Goal: Transaction & Acquisition: Purchase product/service

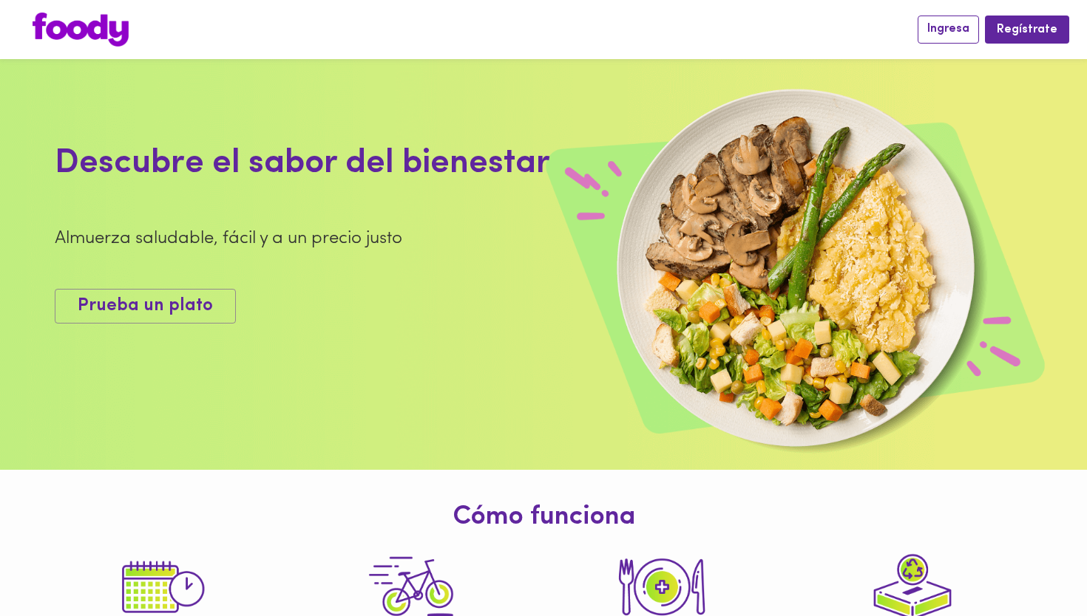
click at [950, 29] on span "Ingresa" at bounding box center [948, 29] width 42 height 14
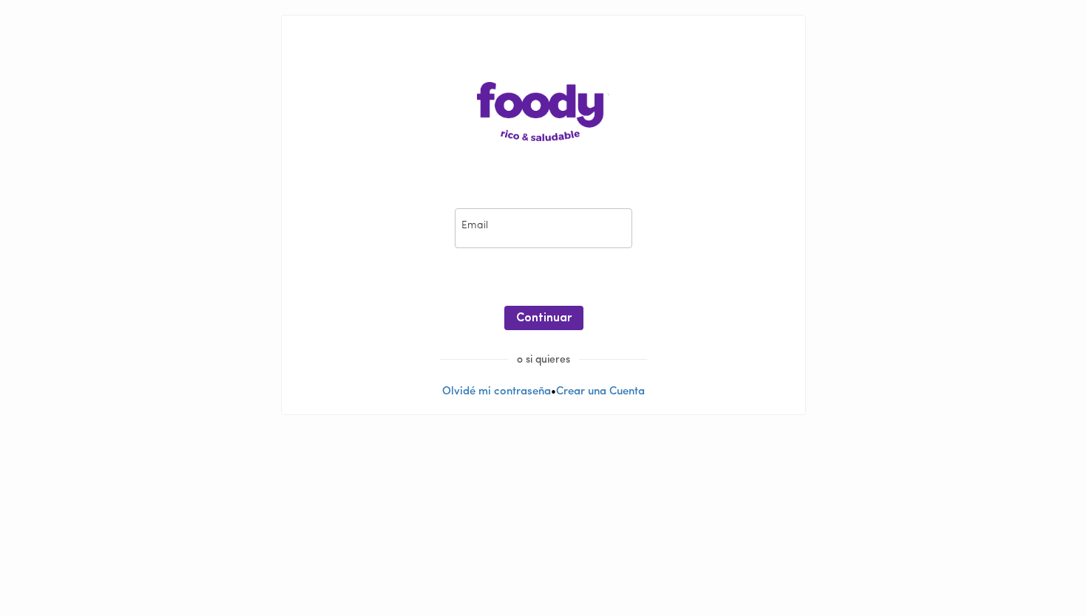
click at [554, 237] on input "email" at bounding box center [543, 228] width 177 height 41
type input "[EMAIL_ADDRESS][DOMAIN_NAME]"
click at [543, 316] on span "Continuar" at bounding box center [543, 319] width 55 height 14
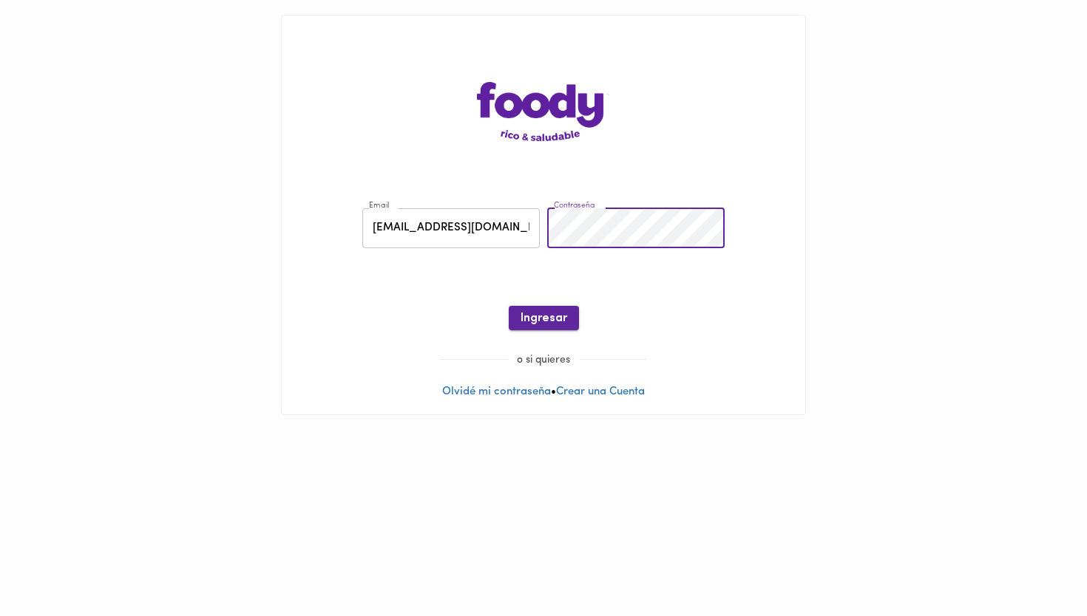
click at [558, 312] on span "Ingresar" at bounding box center [543, 319] width 47 height 14
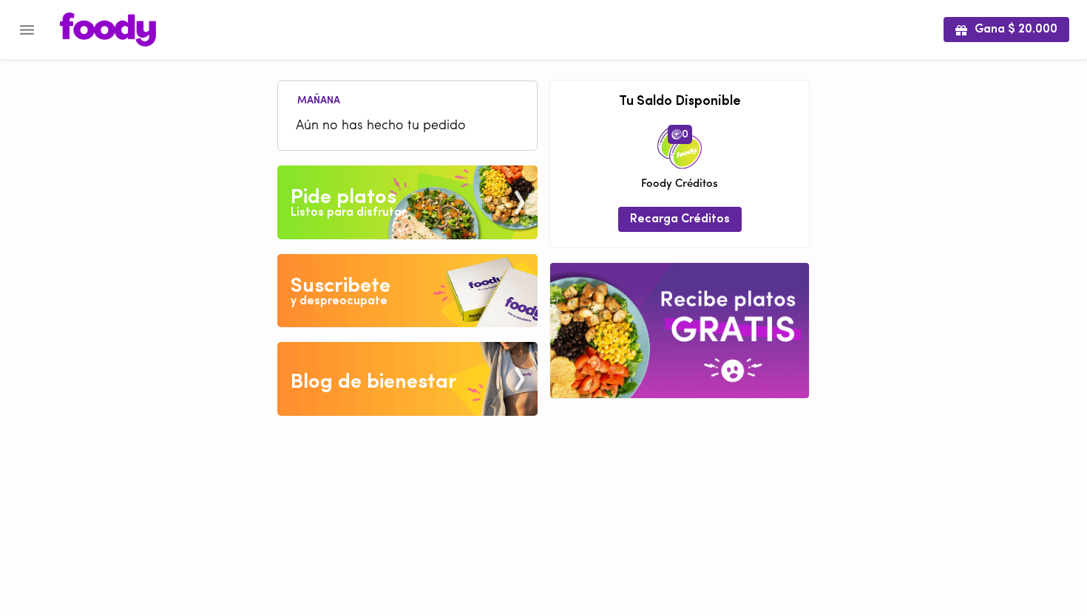
click at [397, 115] on li "Aún no has hecho tu pedido" at bounding box center [407, 127] width 244 height 32
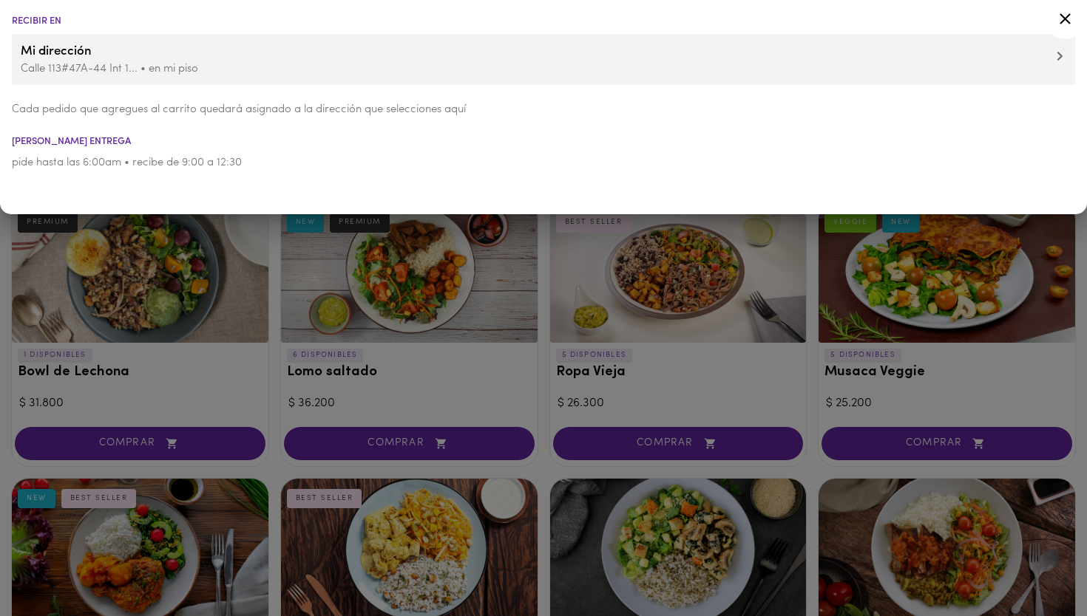
click at [1067, 19] on icon at bounding box center [1065, 19] width 18 height 18
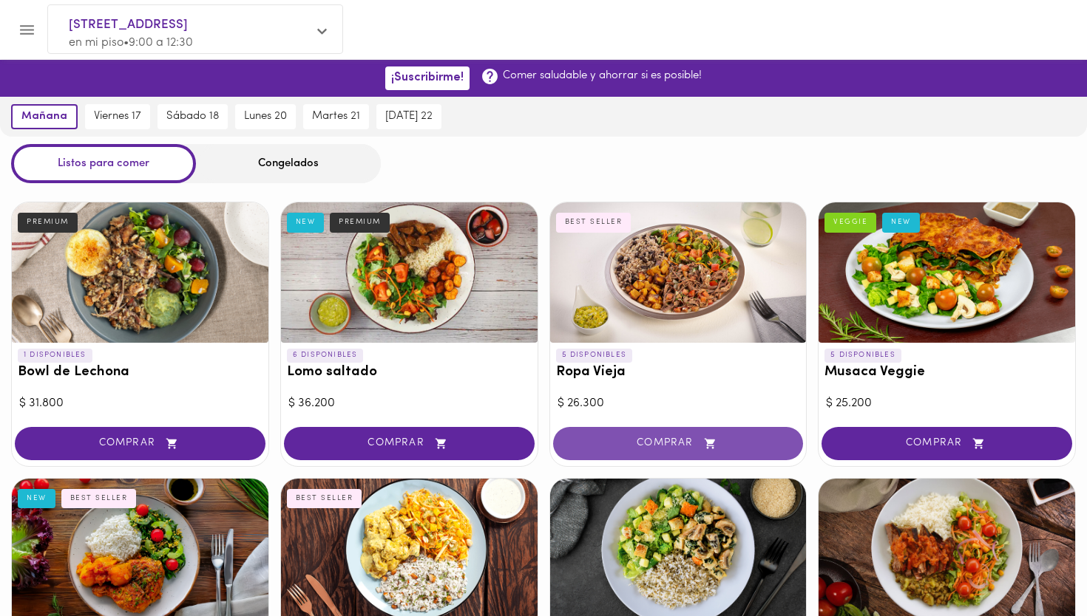
click at [675, 444] on span "COMPRAR" at bounding box center [678, 444] width 214 height 13
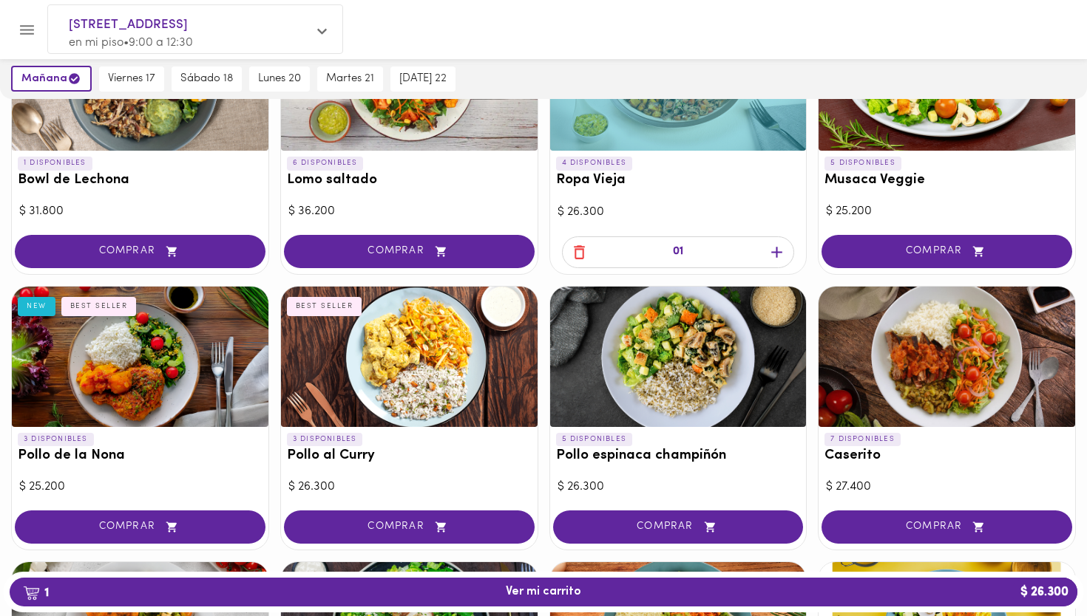
scroll to position [194, 0]
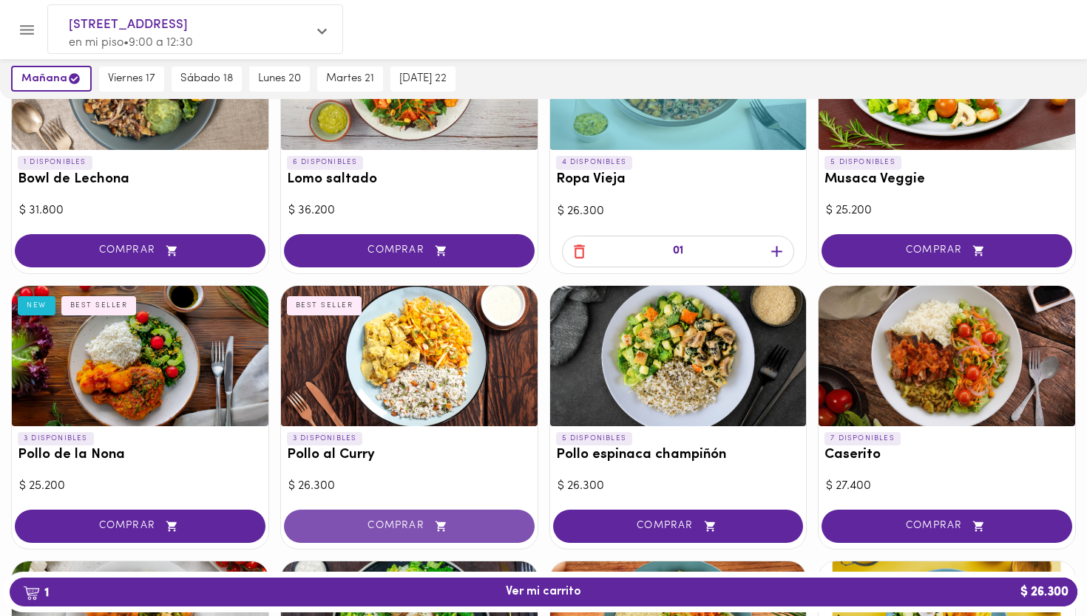
click at [455, 520] on span "COMPRAR" at bounding box center [409, 526] width 214 height 13
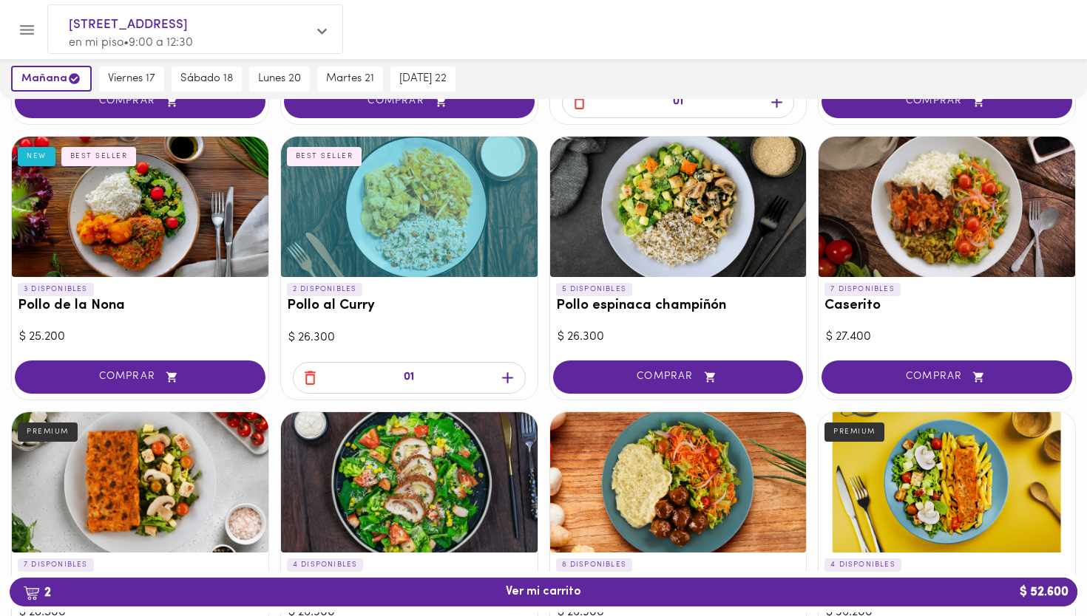
scroll to position [344, 0]
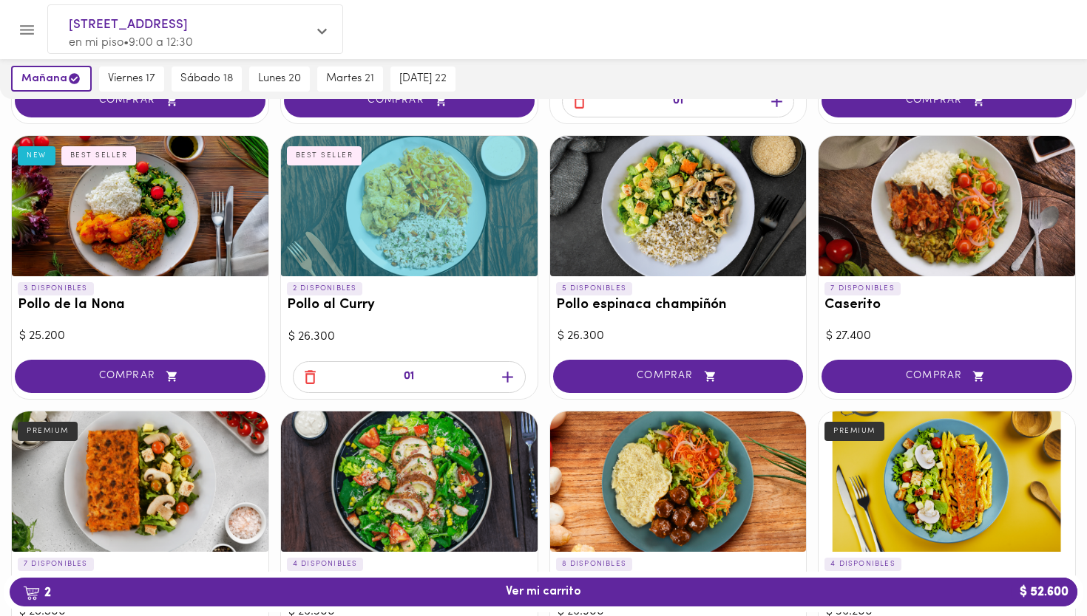
click at [948, 205] on div at bounding box center [946, 206] width 256 height 140
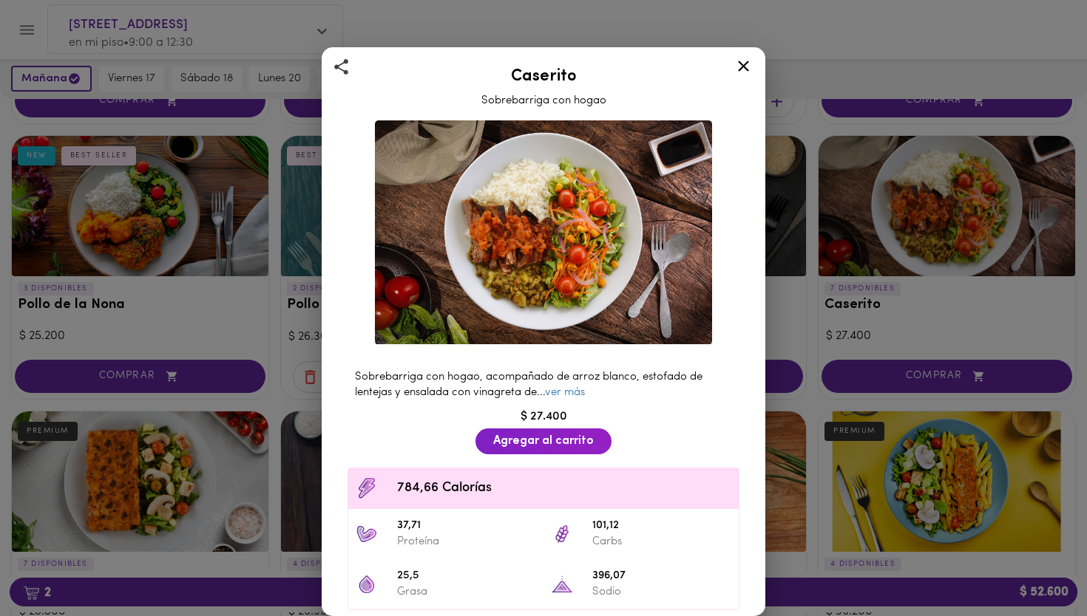
click at [744, 68] on icon at bounding box center [743, 66] width 18 height 18
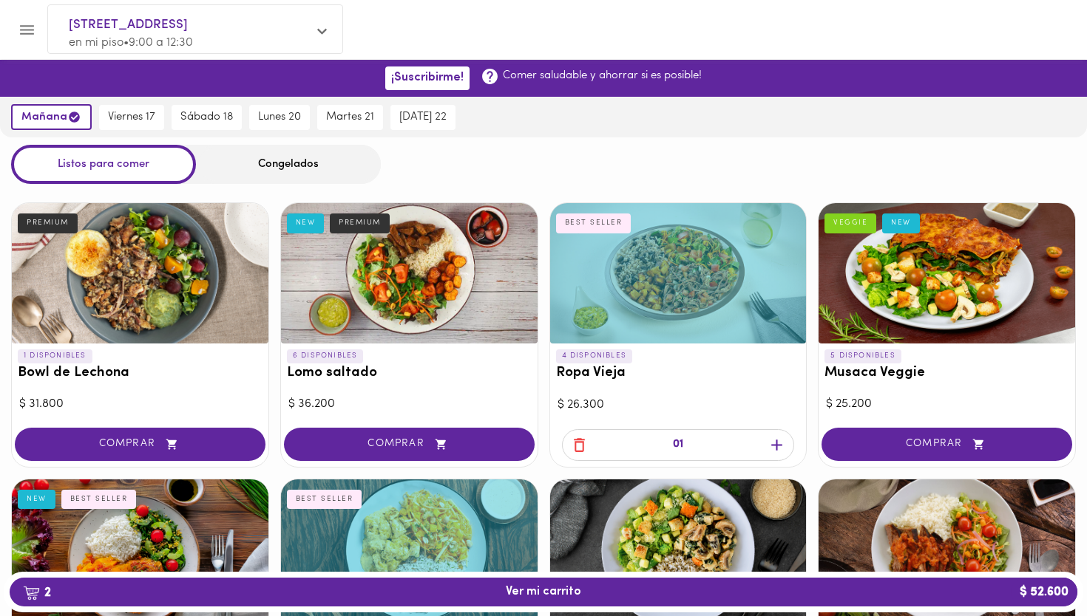
click at [676, 246] on div at bounding box center [678, 273] width 256 height 140
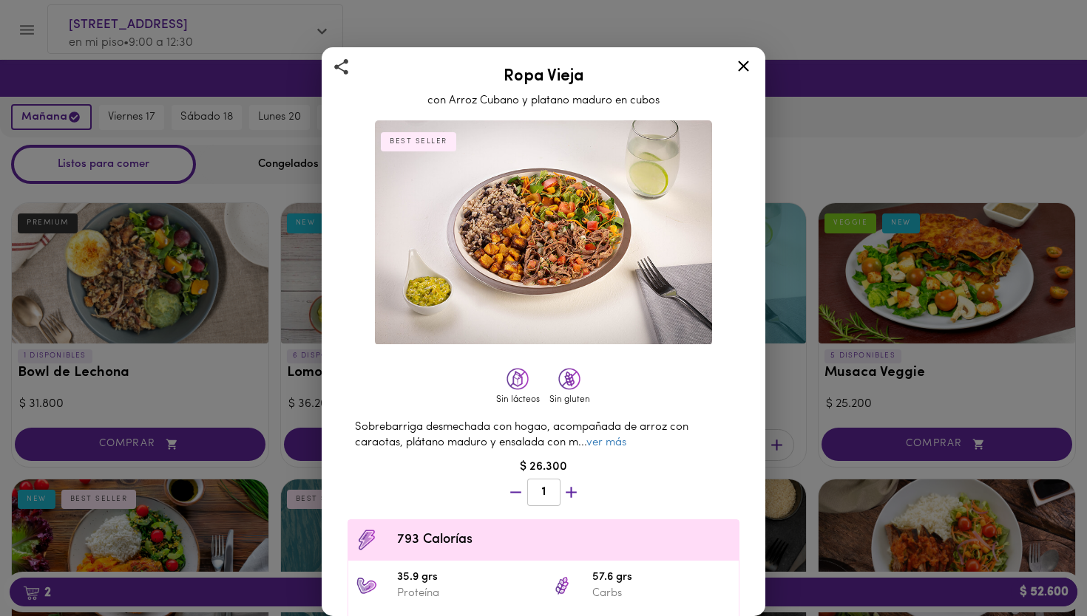
click at [741, 66] on icon at bounding box center [743, 66] width 18 height 18
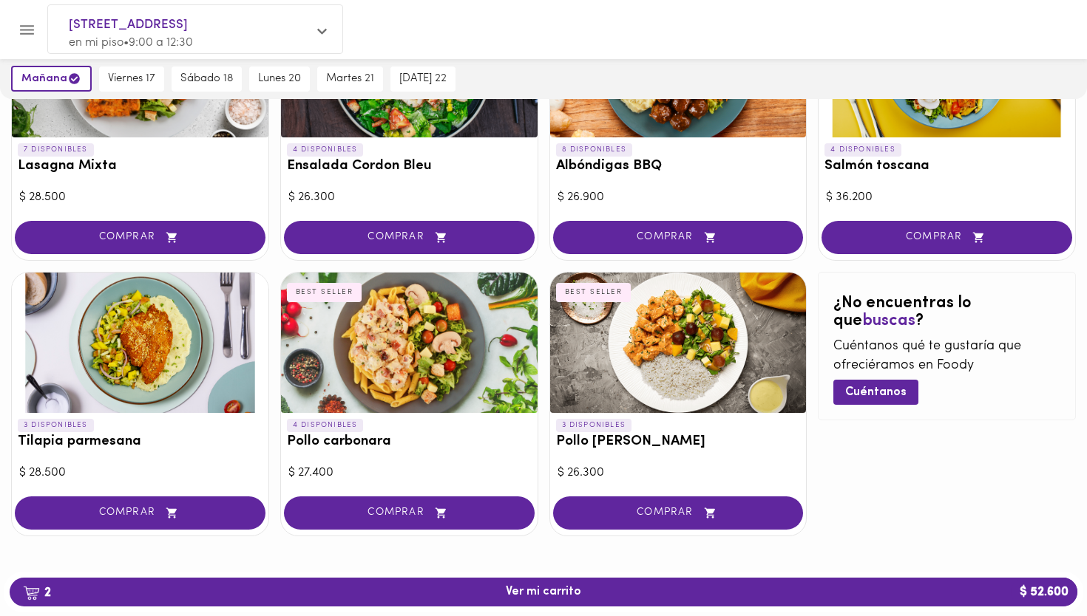
scroll to position [757, 0]
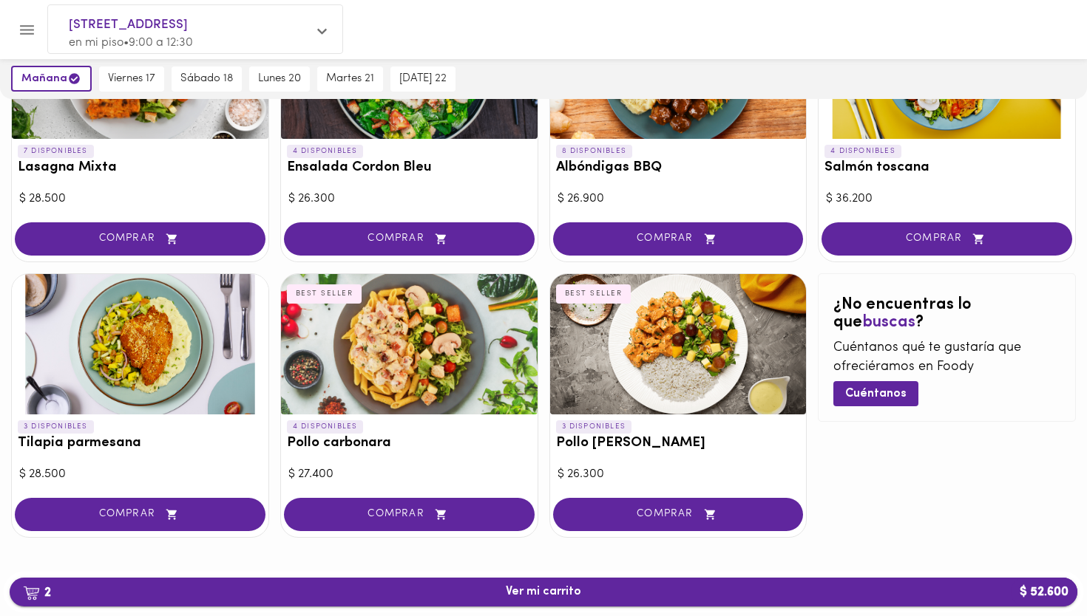
click at [631, 592] on span "2 Ver mi carrito $ 52.600" at bounding box center [543, 592] width 1044 height 14
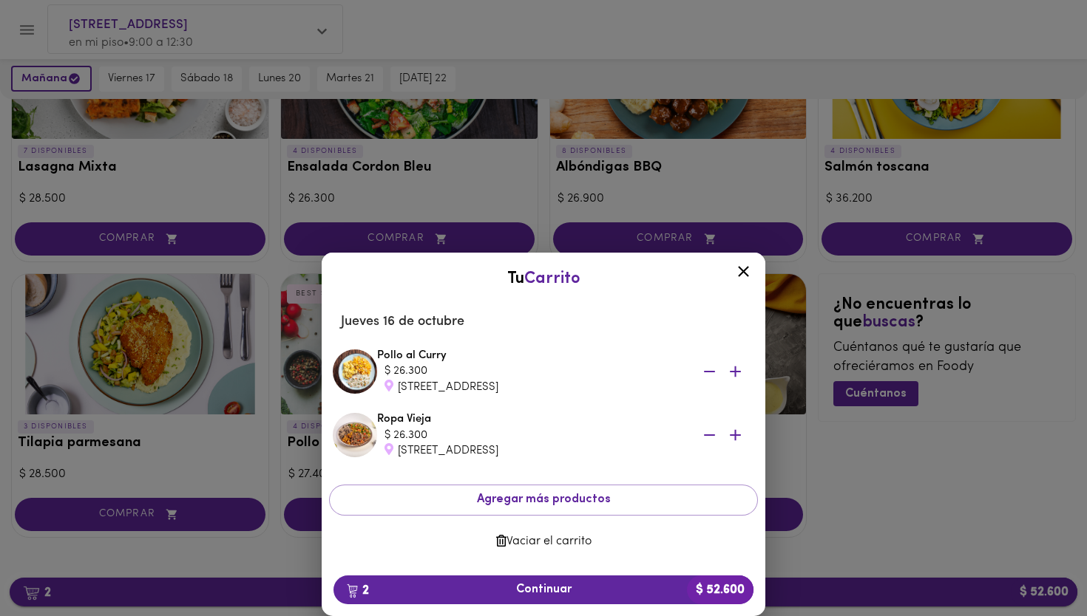
click at [631, 592] on span "2 Continuar $ 52.600" at bounding box center [543, 590] width 396 height 14
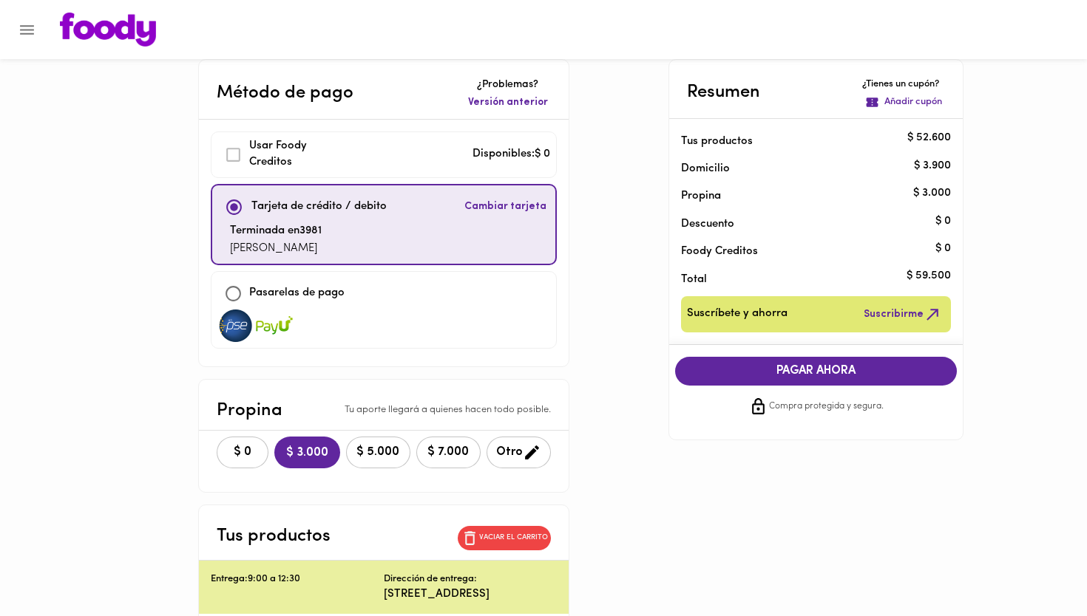
scroll to position [16, 0]
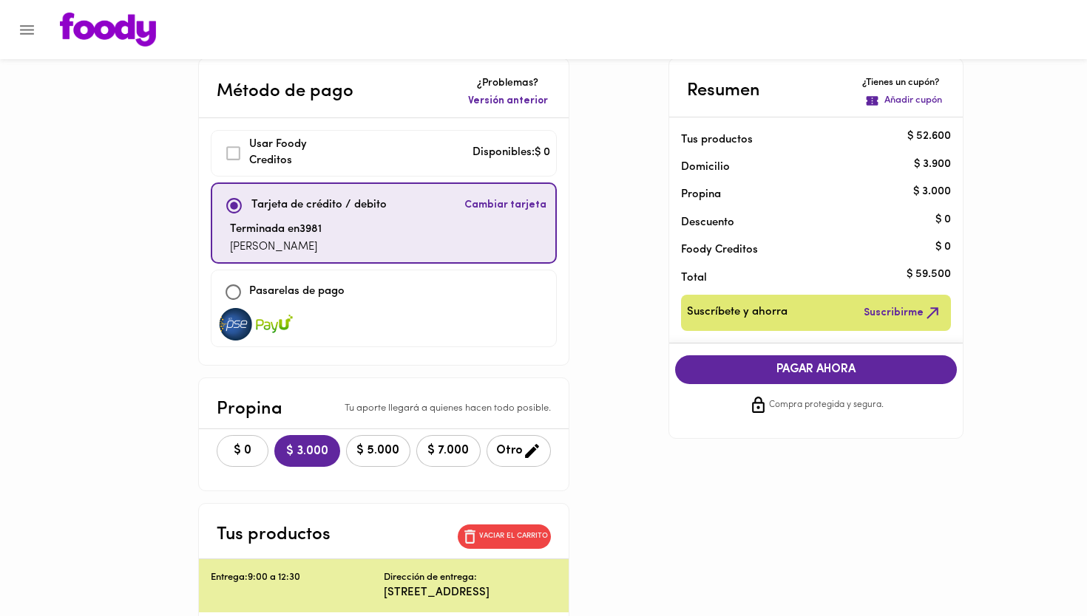
click at [252, 461] on button "$ 0" at bounding box center [243, 451] width 52 height 32
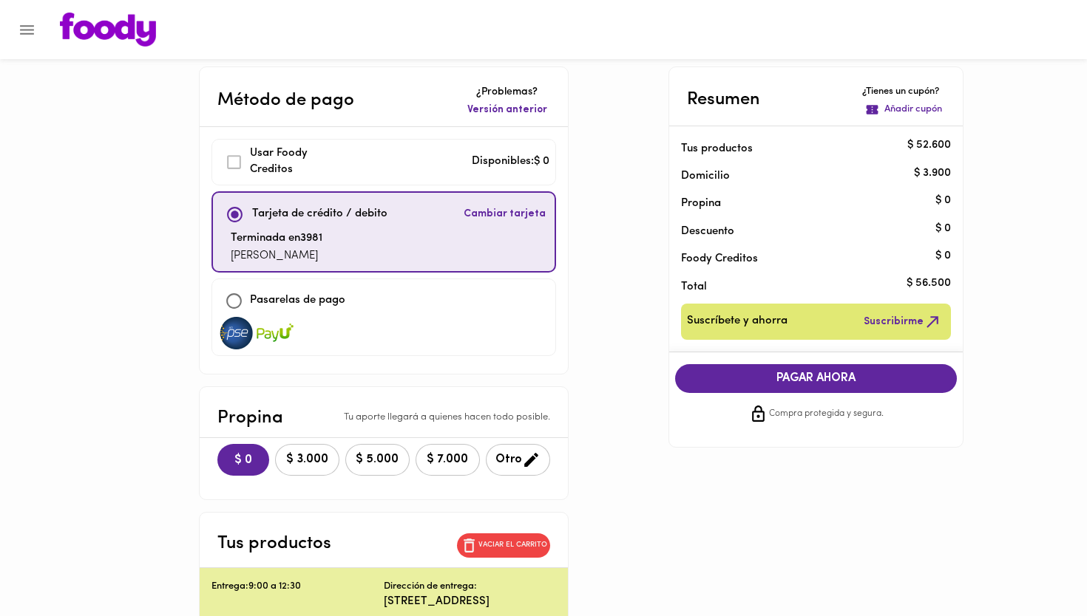
scroll to position [10, 0]
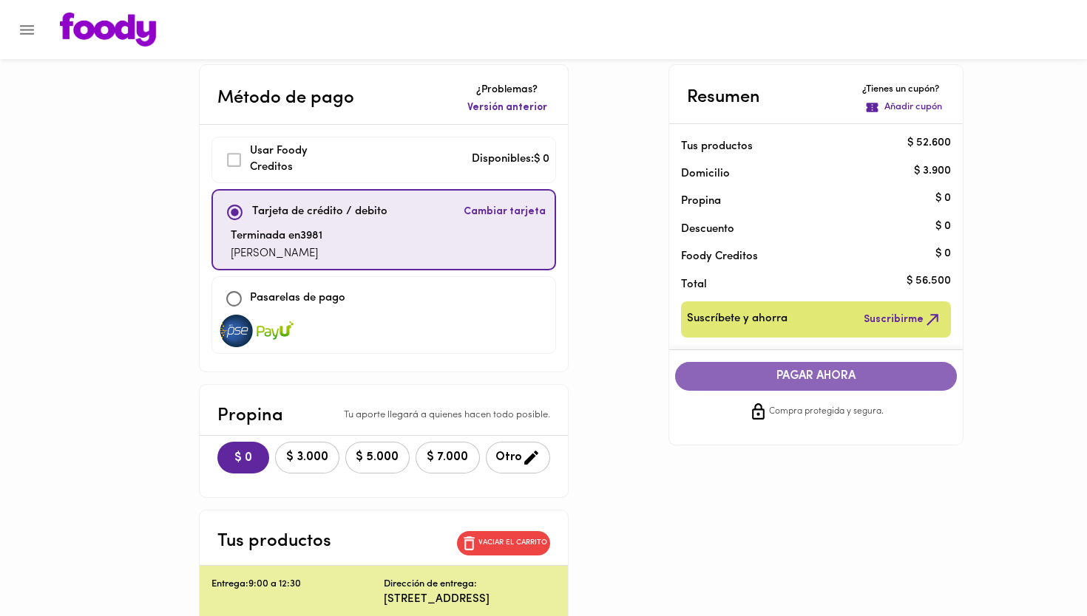
click at [882, 378] on span "PAGAR AHORA" at bounding box center [816, 377] width 253 height 14
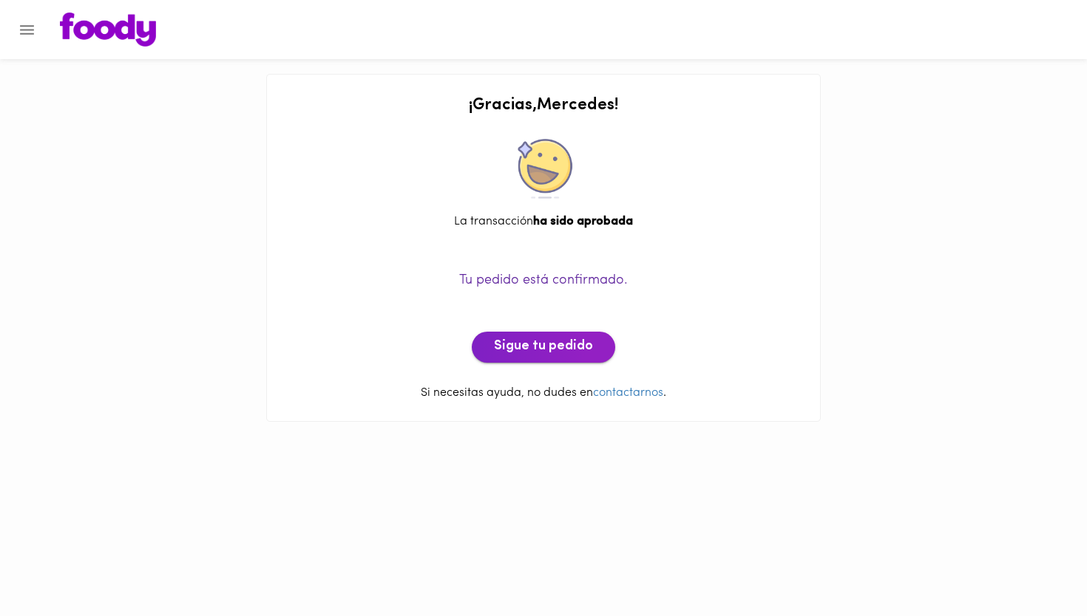
click at [574, 349] on span "Sigue tu pedido" at bounding box center [543, 347] width 99 height 16
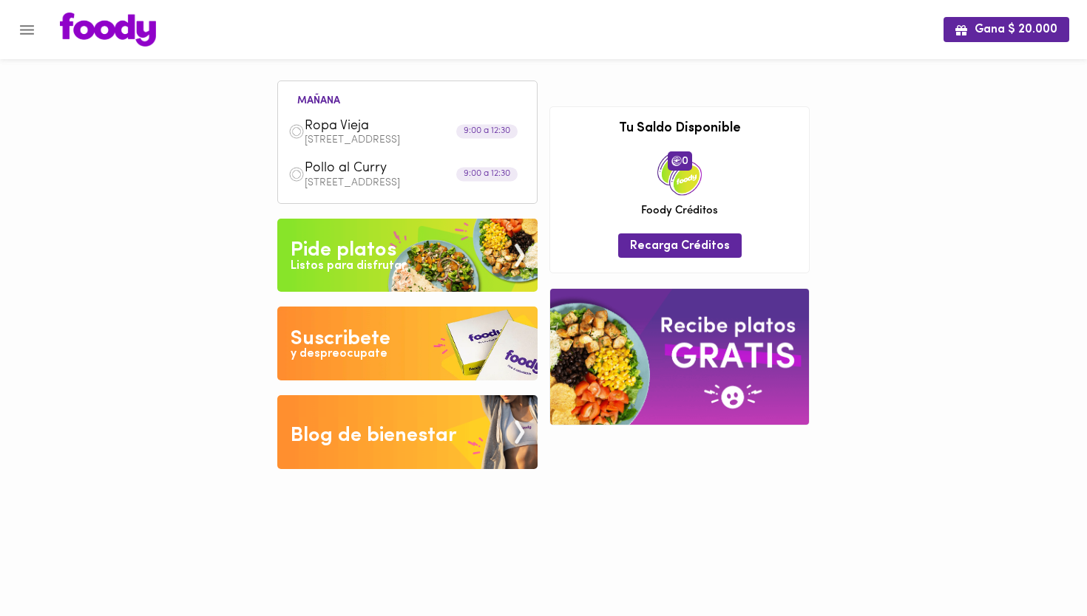
click at [29, 30] on icon "Menu" at bounding box center [27, 30] width 14 height 10
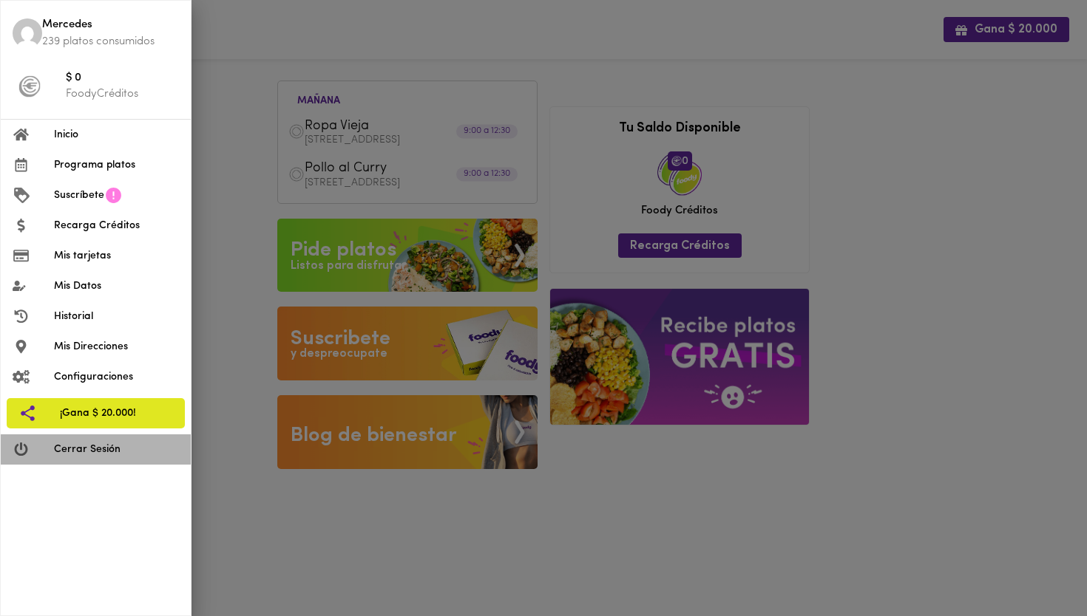
click at [86, 443] on span "Cerrar Sesión" at bounding box center [116, 450] width 125 height 16
